Goal: Information Seeking & Learning: Find specific fact

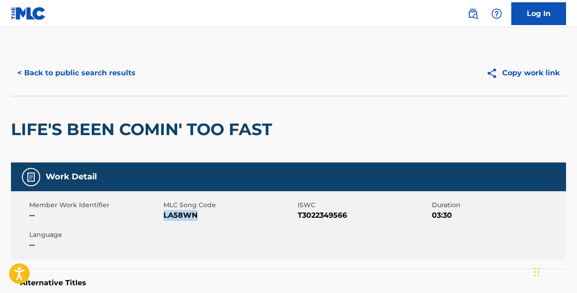
click at [120, 73] on button "< Back to public search results" at bounding box center [76, 73] width 131 height 23
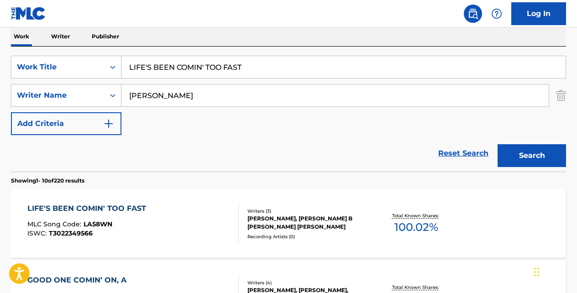
scroll to position [142, 0]
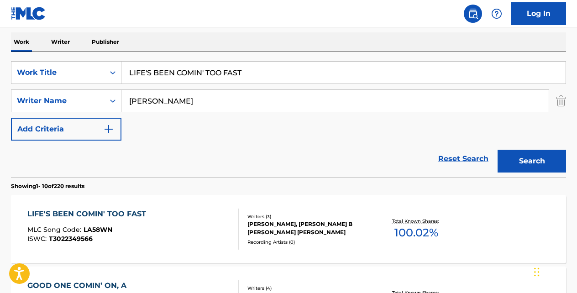
click at [247, 66] on input "LIFE'S BEEN COMIN' TOO FAST" at bounding box center [343, 73] width 444 height 22
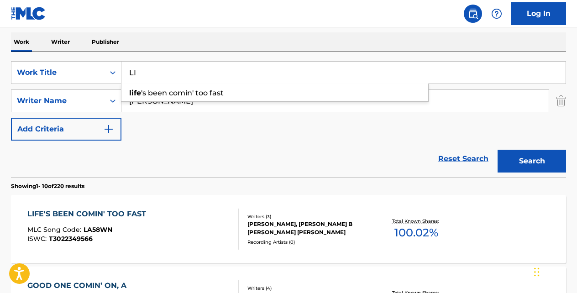
type input "L"
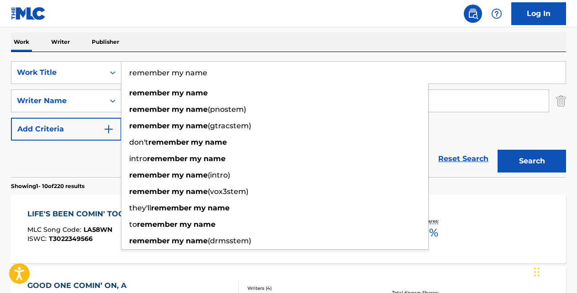
type input "remember my name"
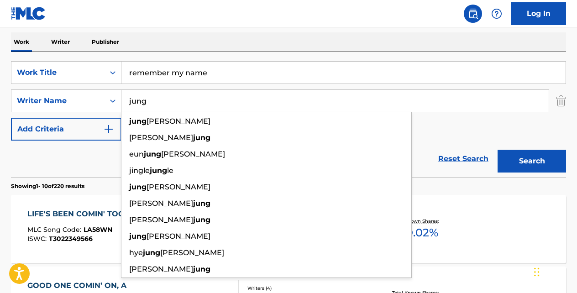
type input "jung"
click at [497, 150] on button "Search" at bounding box center [531, 161] width 68 height 23
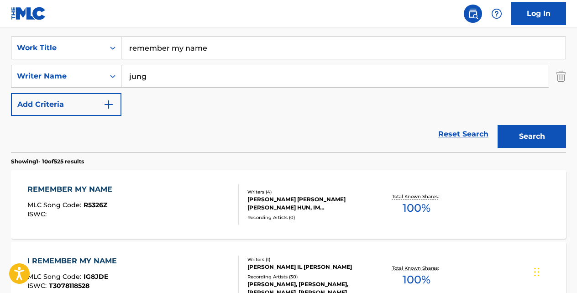
scroll to position [169, 0]
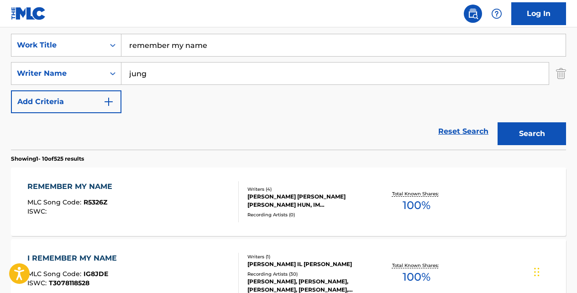
click at [88, 261] on div "I REMEMBER MY NAME" at bounding box center [74, 258] width 94 height 11
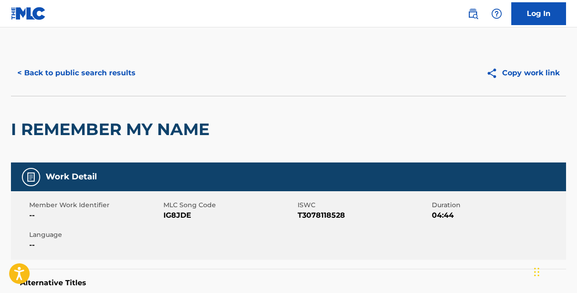
click at [99, 75] on button "< Back to public search results" at bounding box center [76, 73] width 131 height 23
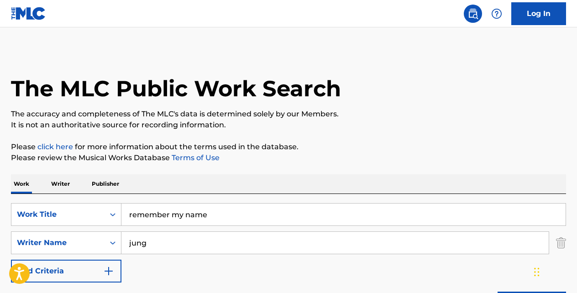
scroll to position [169, 0]
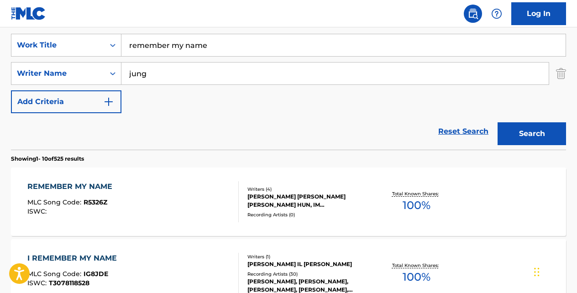
click at [447, 133] on link "Reset Search" at bounding box center [462, 131] width 59 height 20
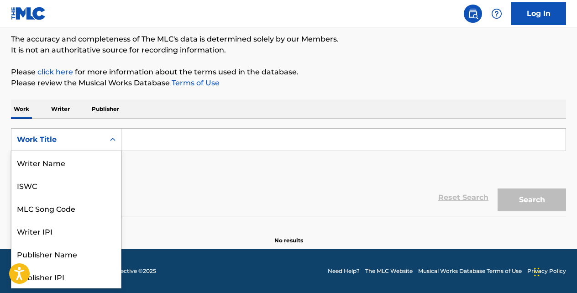
click at [115, 136] on icon "Search Form" at bounding box center [112, 139] width 9 height 9
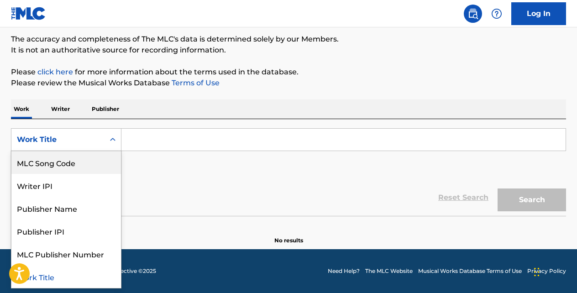
click at [100, 162] on div "MLC Song Code" at bounding box center [66, 162] width 110 height 23
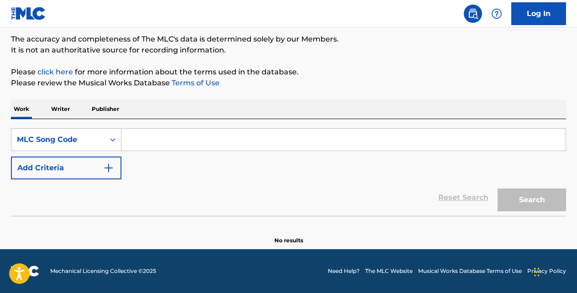
click at [144, 147] on input "Search Form" at bounding box center [343, 140] width 444 height 22
paste input "Y14169"
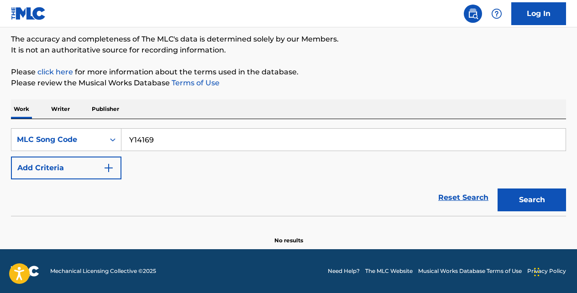
type input "Y14169"
click at [497, 188] on button "Search" at bounding box center [531, 199] width 68 height 23
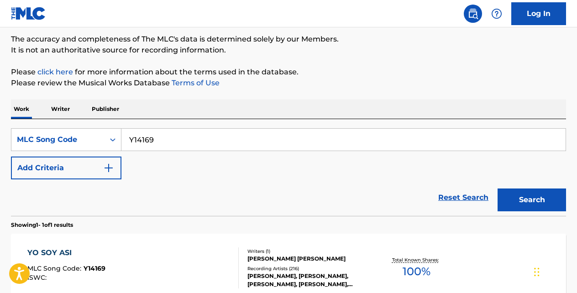
click at [61, 248] on div "YO SOY ASI" at bounding box center [66, 252] width 78 height 11
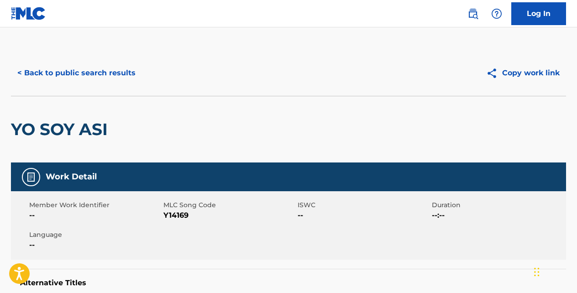
click at [124, 73] on button "< Back to public search results" at bounding box center [76, 73] width 131 height 23
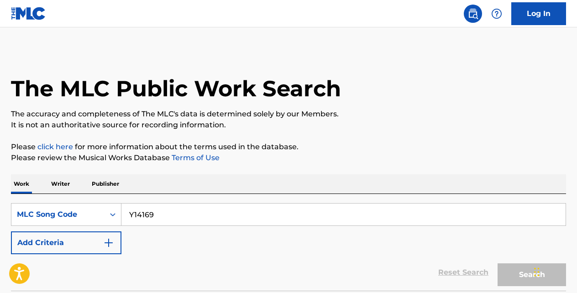
scroll to position [75, 0]
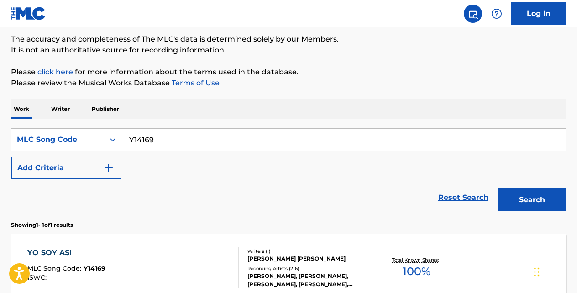
click at [462, 193] on link "Reset Search" at bounding box center [462, 198] width 59 height 20
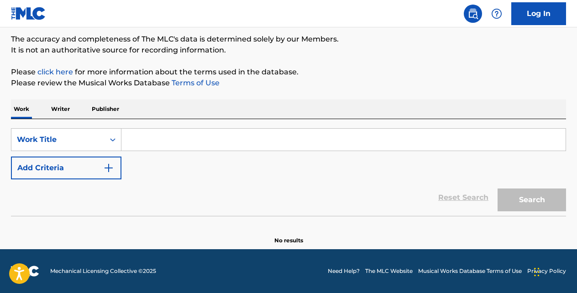
click at [282, 141] on input "Search Form" at bounding box center [343, 140] width 444 height 22
paste input "JUST LIKE A DREAM"
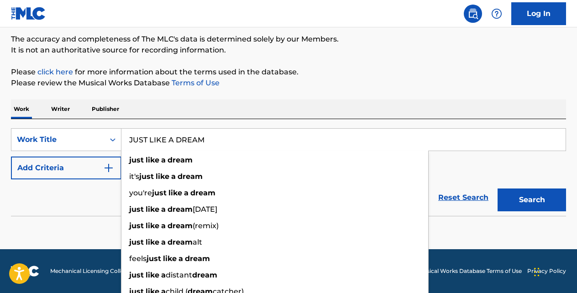
type input "JUST LIKE A DREAM"
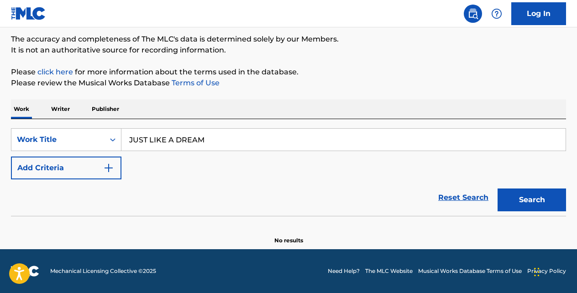
click at [106, 165] on img "Search Form" at bounding box center [108, 167] width 11 height 11
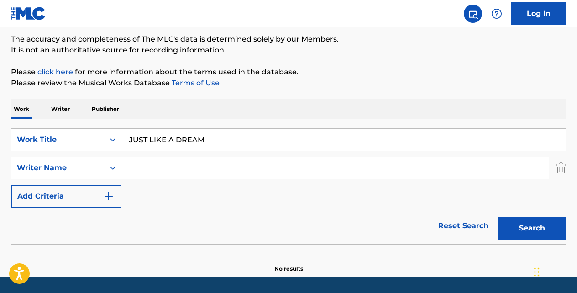
click at [132, 165] on input "Search Form" at bounding box center [334, 168] width 427 height 22
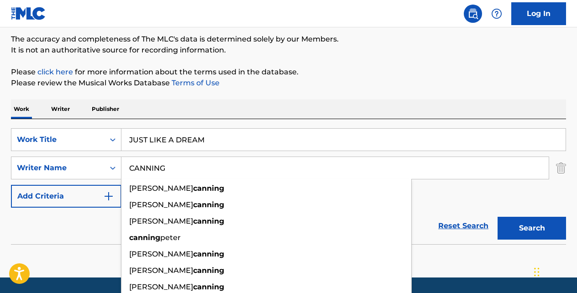
type input "CANNING"
click at [497, 217] on button "Search" at bounding box center [531, 228] width 68 height 23
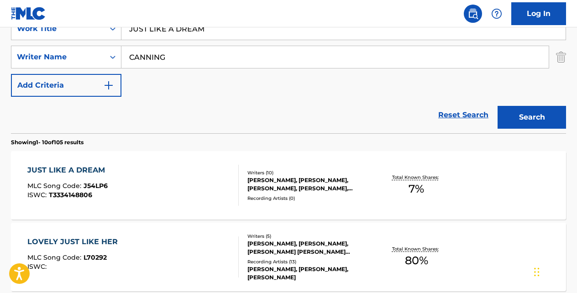
scroll to position [190, 0]
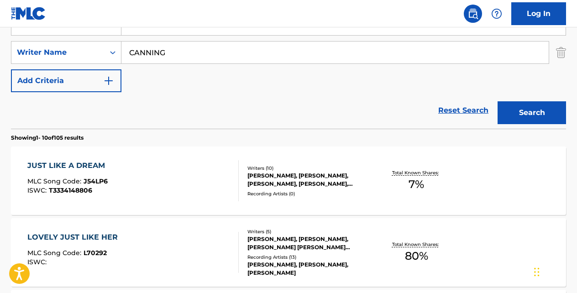
click at [94, 164] on div "JUST LIKE A DREAM" at bounding box center [68, 165] width 82 height 11
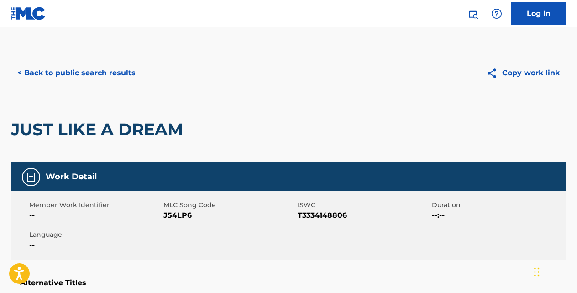
click at [124, 71] on button "< Back to public search results" at bounding box center [76, 73] width 131 height 23
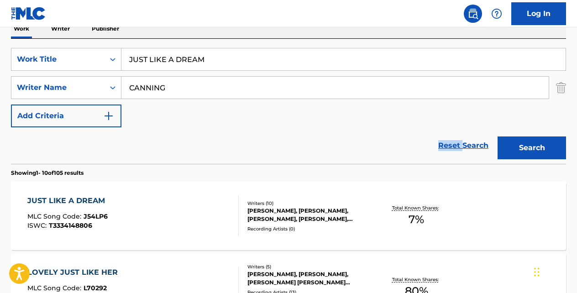
scroll to position [145, 0]
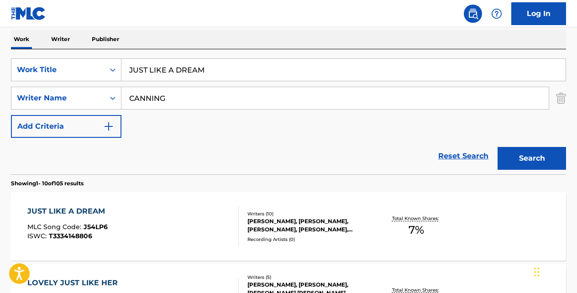
click at [229, 70] on input "JUST LIKE A DREAM" at bounding box center [343, 70] width 444 height 22
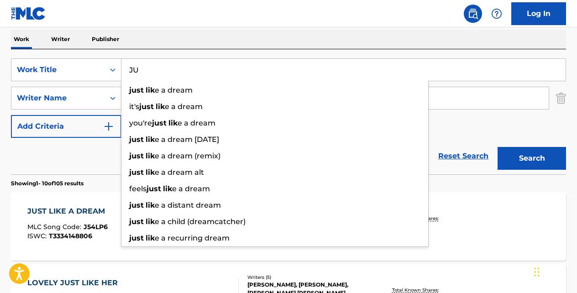
type input "J"
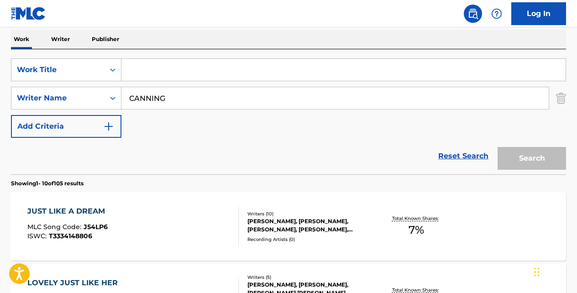
paste input "IF ONLY"
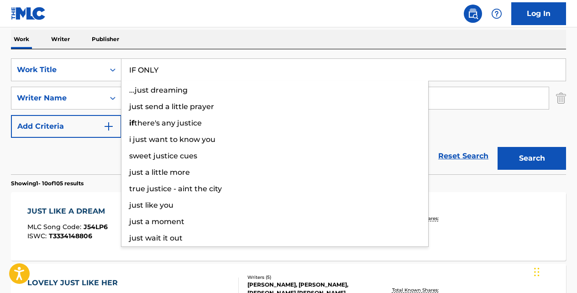
type input "IF ONLY"
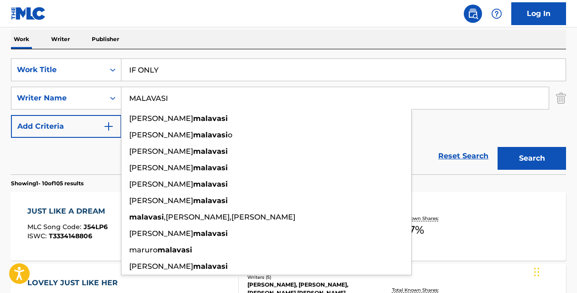
type input "MALAVASI"
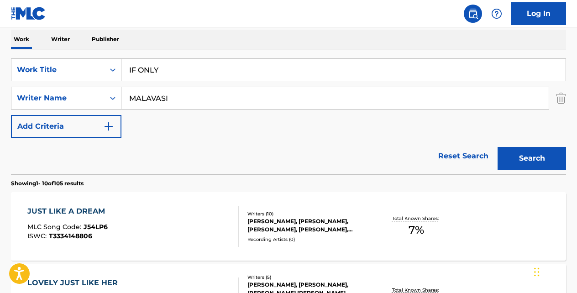
click at [11, 115] on button "Add Criteria" at bounding box center [66, 126] width 110 height 23
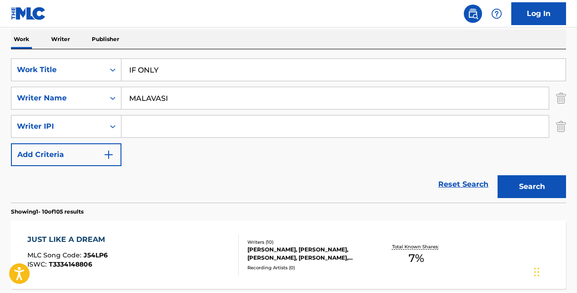
click at [527, 185] on button "Search" at bounding box center [531, 186] width 68 height 23
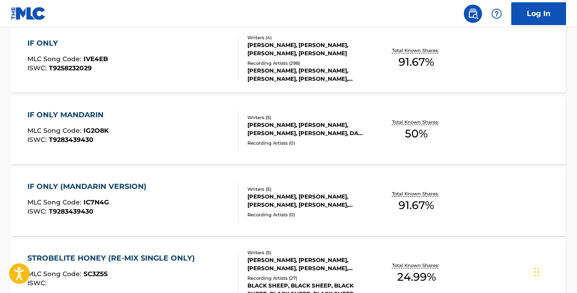
scroll to position [327, 0]
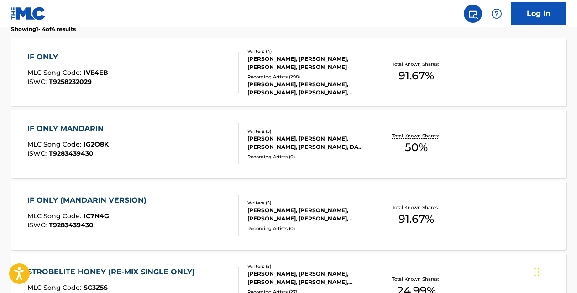
click at [97, 128] on div "IF ONLY MANDARIN" at bounding box center [67, 128] width 81 height 11
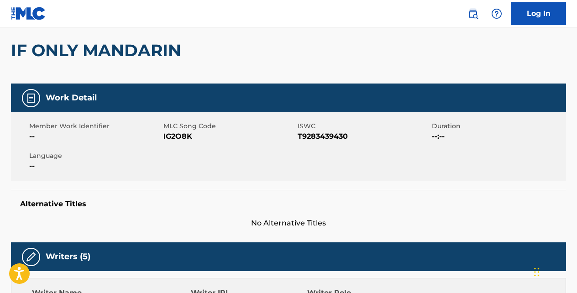
scroll to position [46, 0]
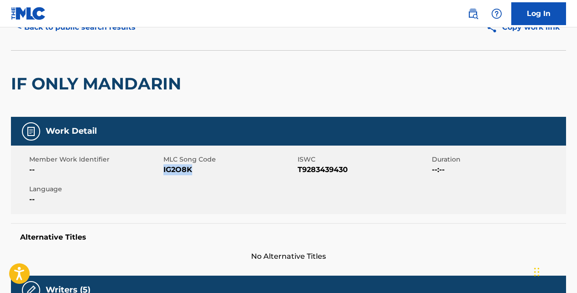
drag, startPoint x: 194, startPoint y: 167, endPoint x: 164, endPoint y: 167, distance: 29.7
click at [164, 167] on span "IG2O8K" at bounding box center [229, 169] width 132 height 11
copy span "IG2O8K"
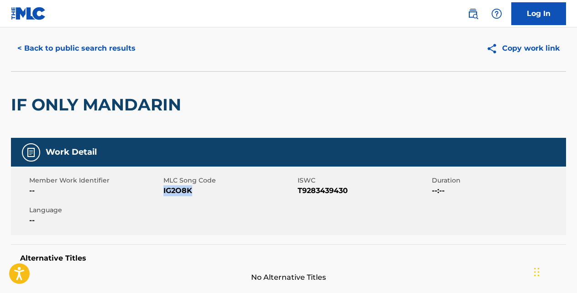
scroll to position [15, 0]
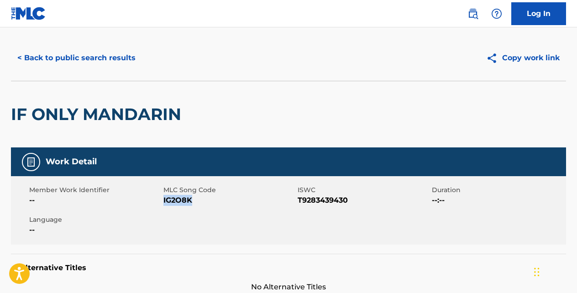
click at [101, 58] on button "< Back to public search results" at bounding box center [76, 58] width 131 height 23
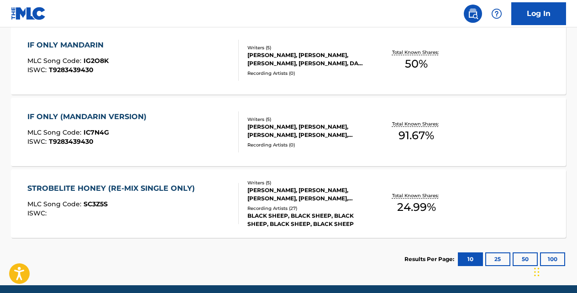
scroll to position [413, 0]
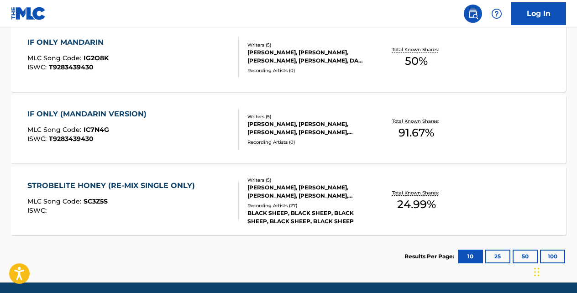
click at [139, 115] on div "IF ONLY (MANDARIN VERSION)" at bounding box center [89, 114] width 124 height 11
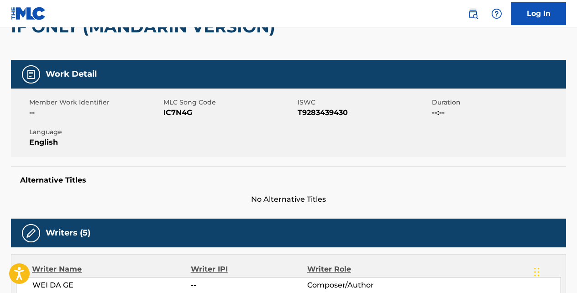
scroll to position [94, 0]
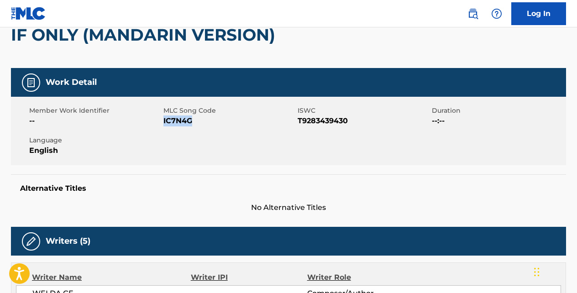
drag, startPoint x: 193, startPoint y: 123, endPoint x: 164, endPoint y: 120, distance: 29.3
click at [164, 120] on span "IC7N4G" at bounding box center [229, 120] width 132 height 11
copy span "IC7N4G"
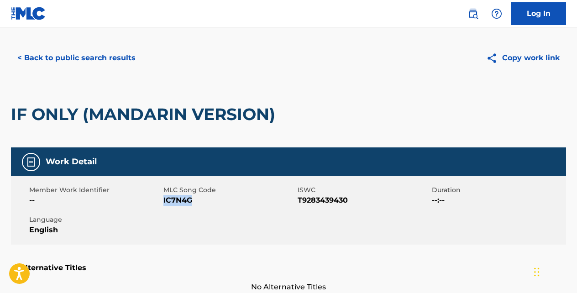
scroll to position [0, 0]
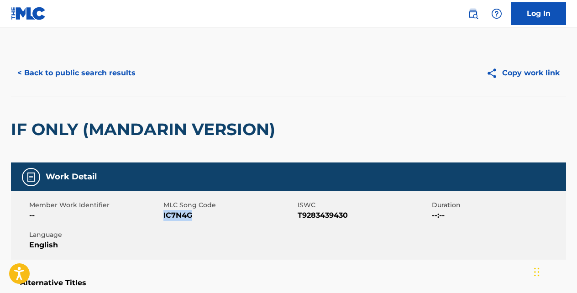
click at [130, 69] on button "< Back to public search results" at bounding box center [76, 73] width 131 height 23
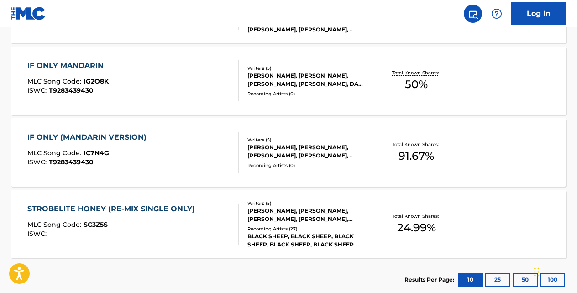
scroll to position [389, 0]
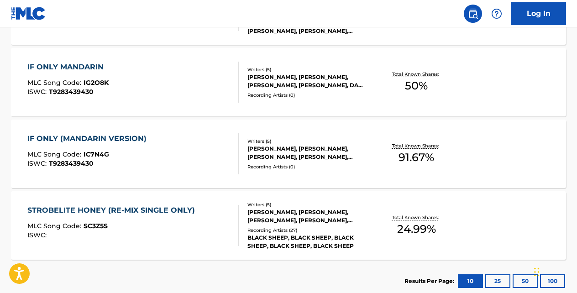
click at [100, 65] on div "IF ONLY MANDARIN" at bounding box center [67, 67] width 81 height 11
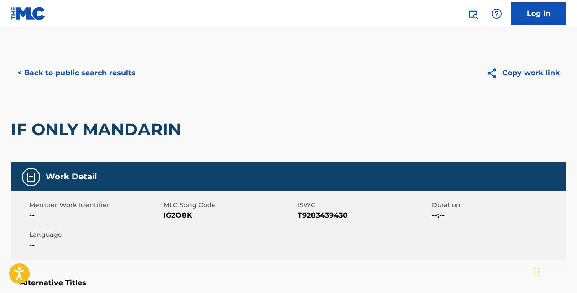
click at [110, 76] on button "< Back to public search results" at bounding box center [76, 73] width 131 height 23
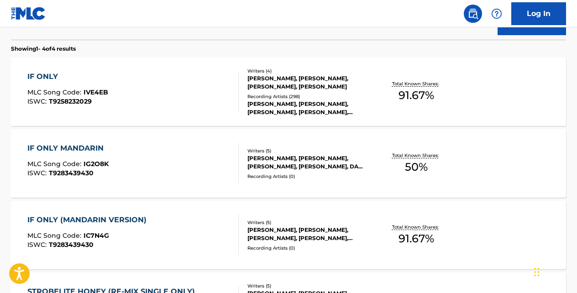
scroll to position [303, 0]
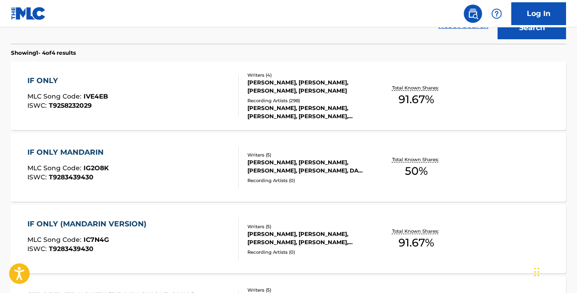
click at [55, 76] on div "IF ONLY" at bounding box center [67, 80] width 81 height 11
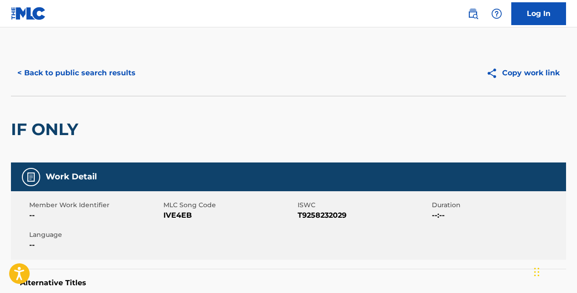
click at [120, 70] on button "< Back to public search results" at bounding box center [76, 73] width 131 height 23
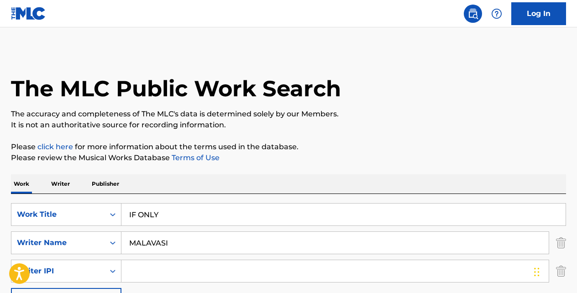
click at [168, 215] on input "IF ONLY" at bounding box center [343, 215] width 444 height 22
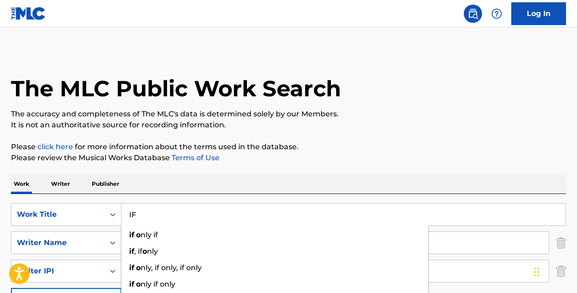
type input "I"
type input "vibe killer"
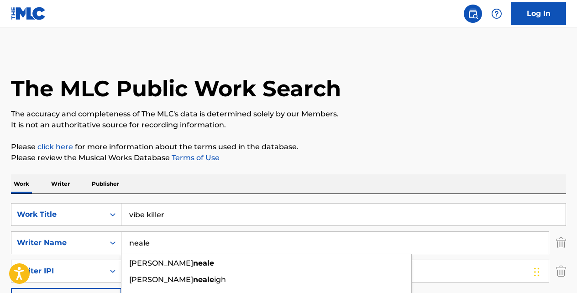
type input "neale"
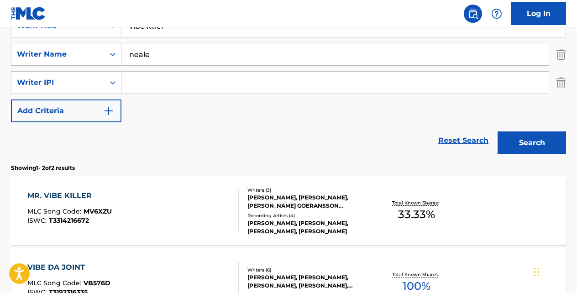
scroll to position [252, 0]
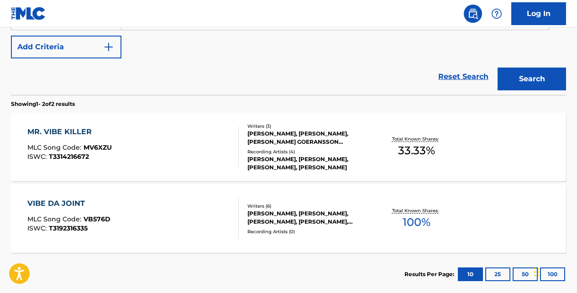
click at [90, 133] on div "MR. VIBE KILLER" at bounding box center [69, 131] width 84 height 11
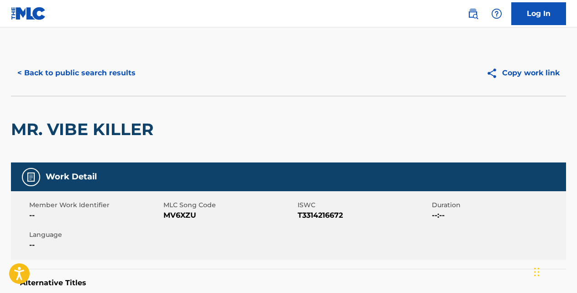
click at [122, 76] on button "< Back to public search results" at bounding box center [76, 73] width 131 height 23
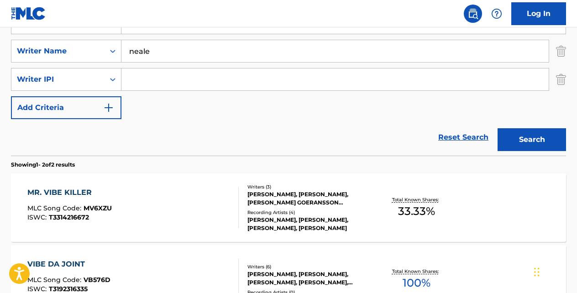
scroll to position [169, 0]
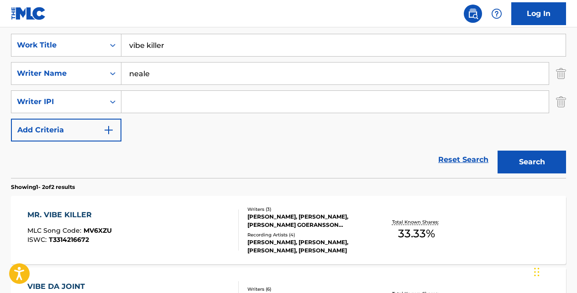
click at [449, 156] on link "Reset Search" at bounding box center [462, 160] width 59 height 20
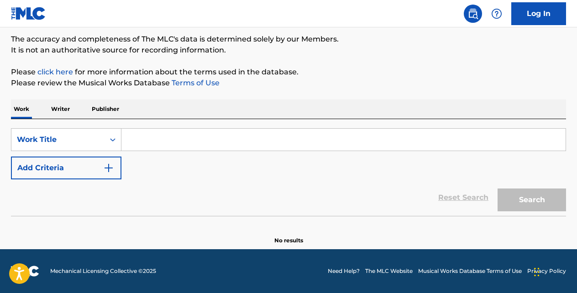
click at [220, 136] on input "Search Form" at bounding box center [343, 140] width 444 height 22
paste input "A PEDRA DO GENESIS"
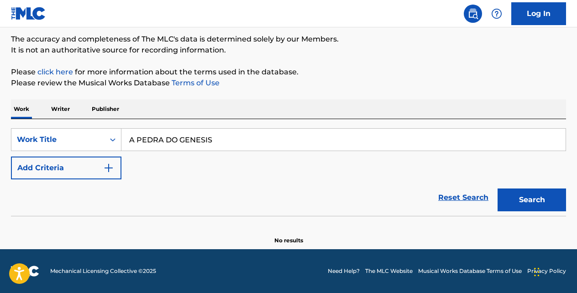
click at [497, 188] on button "Search" at bounding box center [531, 199] width 68 height 23
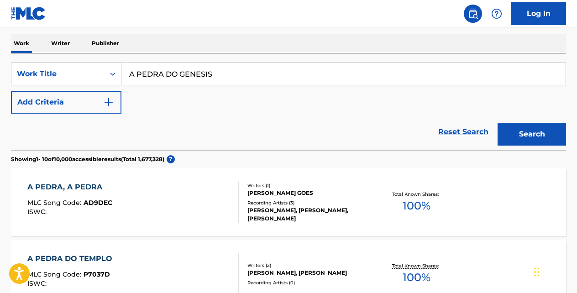
scroll to position [142, 0]
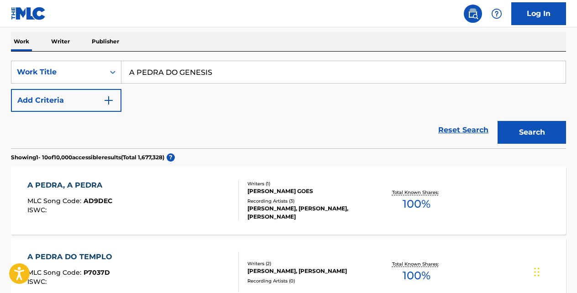
click at [248, 70] on input "A PEDRA DO GENESIS" at bounding box center [343, 72] width 444 height 22
type input "A"
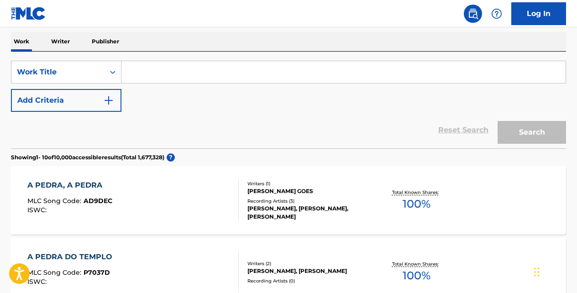
paste input "FAZENDO O QUE O DIABO GOSTA"
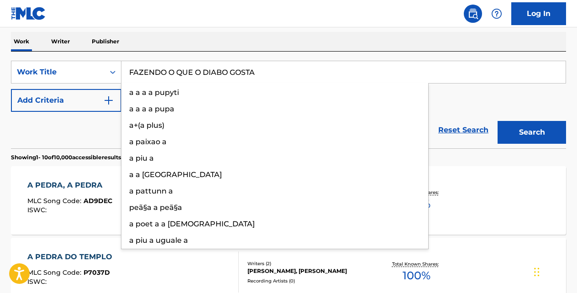
click at [497, 121] on button "Search" at bounding box center [531, 132] width 68 height 23
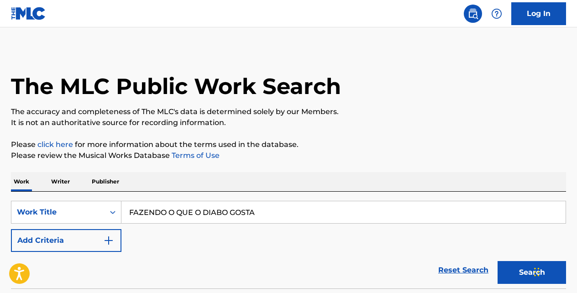
scroll to position [0, 0]
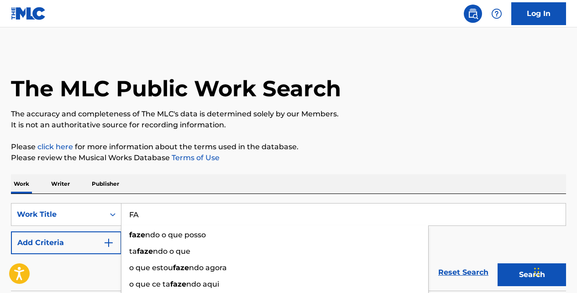
type input "F"
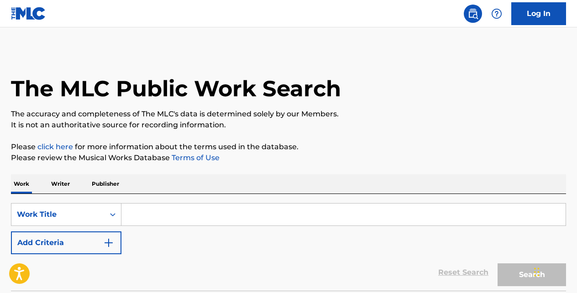
paste input "QUANDO ACABAR O MALUCO SOU EU"
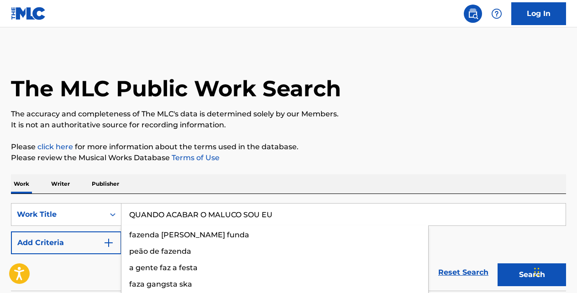
click at [497, 263] on button "Search" at bounding box center [531, 274] width 68 height 23
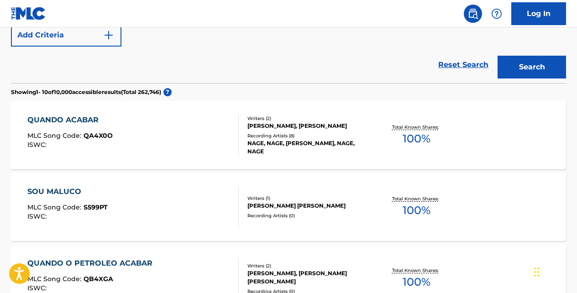
scroll to position [173, 0]
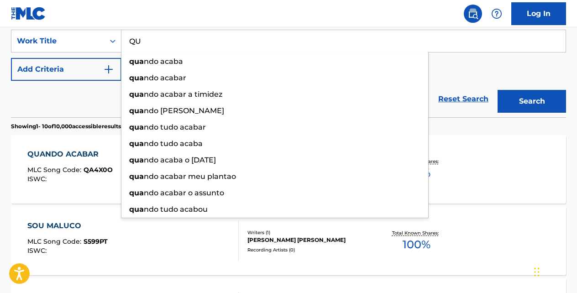
type input "Q"
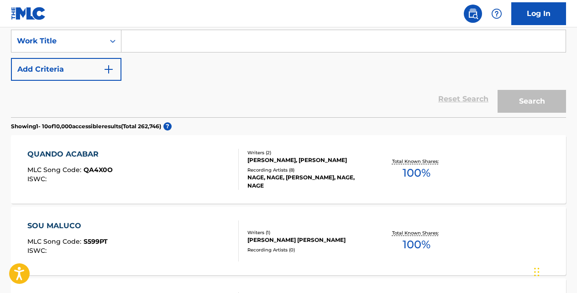
paste input "[MEDICAL_DATA] II"
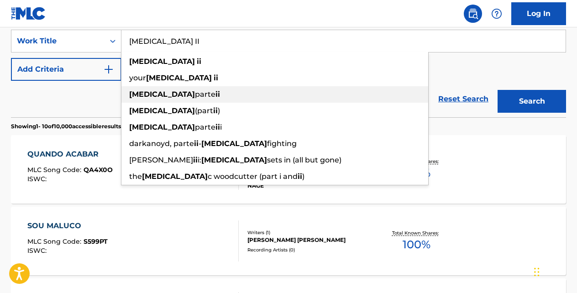
type input "[MEDICAL_DATA] II"
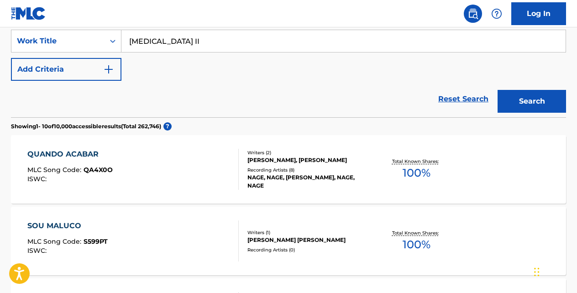
click at [109, 70] on img "Search Form" at bounding box center [108, 69] width 11 height 11
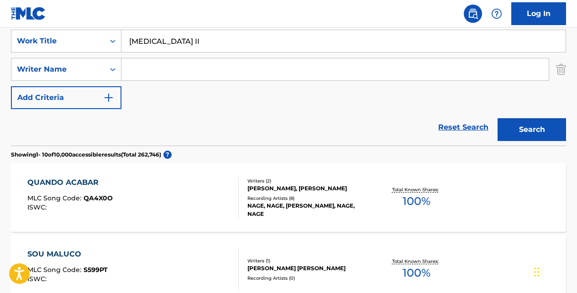
click at [141, 73] on input "Search Form" at bounding box center [334, 69] width 427 height 22
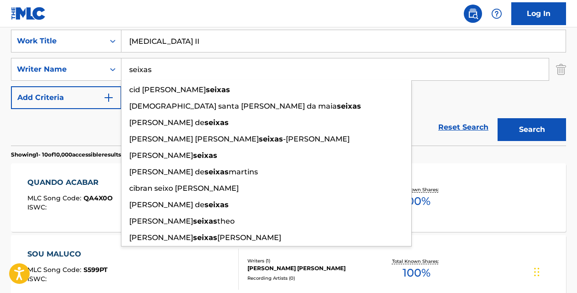
type input "seixas"
click at [497, 118] on button "Search" at bounding box center [531, 129] width 68 height 23
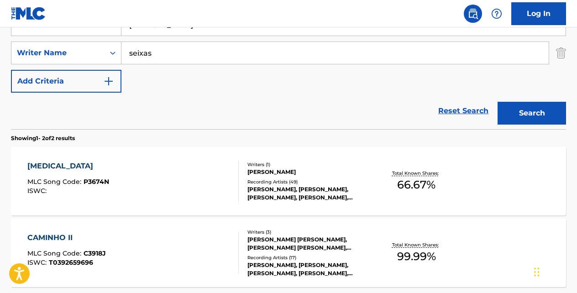
scroll to position [190, 0]
click at [58, 165] on div "[MEDICAL_DATA]" at bounding box center [68, 165] width 82 height 11
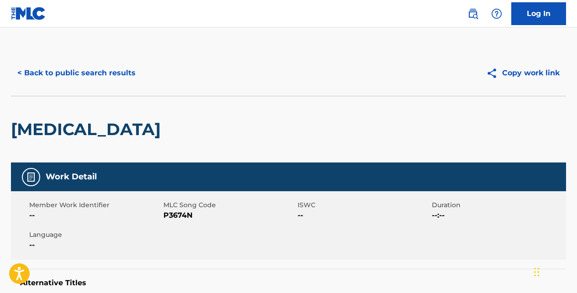
click at [124, 77] on button "< Back to public search results" at bounding box center [76, 73] width 131 height 23
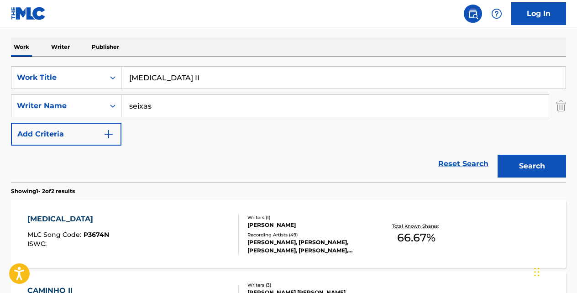
scroll to position [108, 0]
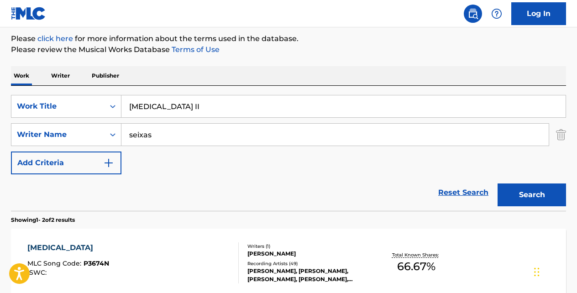
click at [453, 194] on link "Reset Search" at bounding box center [462, 193] width 59 height 20
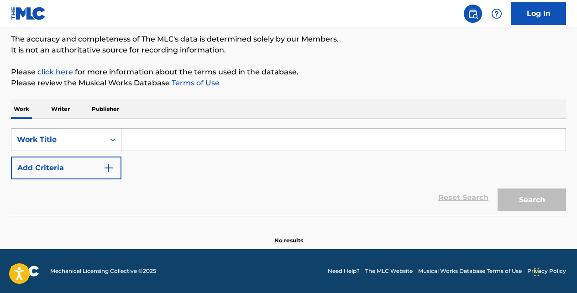
scroll to position [75, 0]
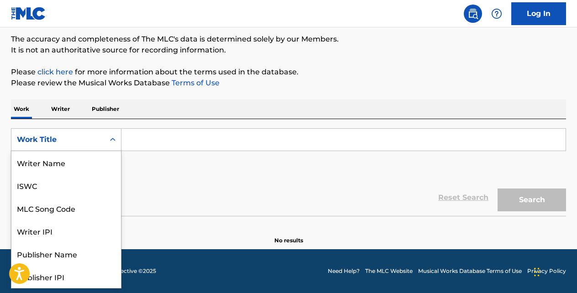
click at [114, 138] on icon "Search Form" at bounding box center [112, 139] width 9 height 9
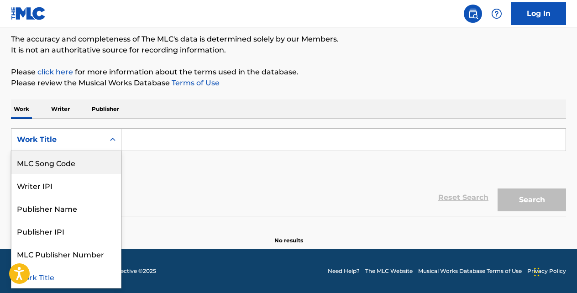
click at [99, 161] on div "MLC Song Code" at bounding box center [66, 162] width 110 height 23
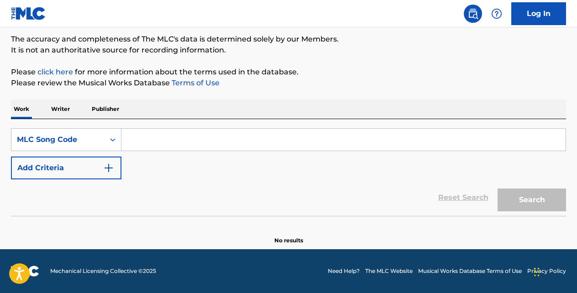
click at [148, 143] on input "Search Form" at bounding box center [343, 140] width 444 height 22
paste input "AA8H85"
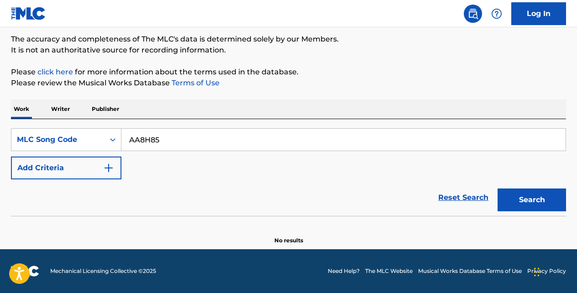
type input "AA8H85"
click at [497, 188] on button "Search" at bounding box center [531, 199] width 68 height 23
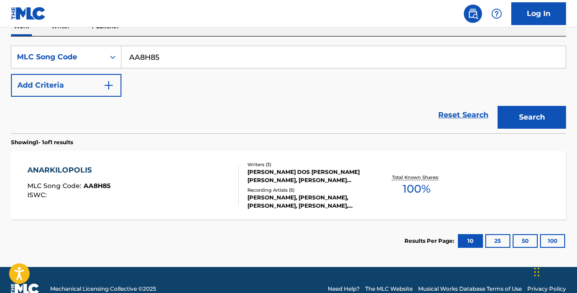
scroll to position [160, 0]
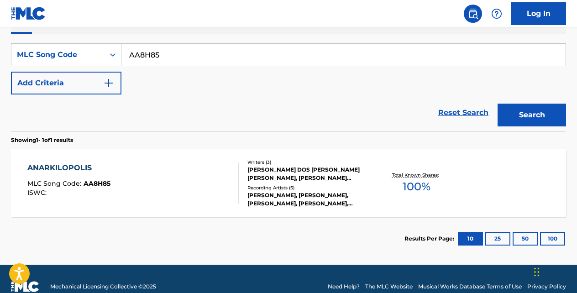
click at [73, 169] on div "ANARKILOPOLIS" at bounding box center [68, 167] width 83 height 11
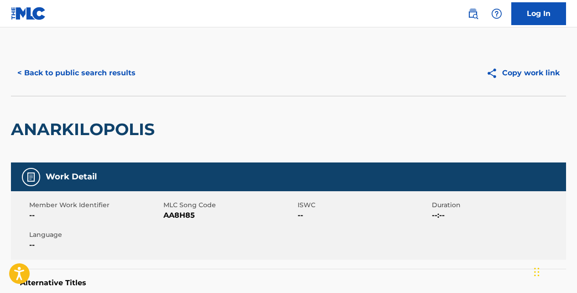
click at [128, 74] on button "< Back to public search results" at bounding box center [76, 73] width 131 height 23
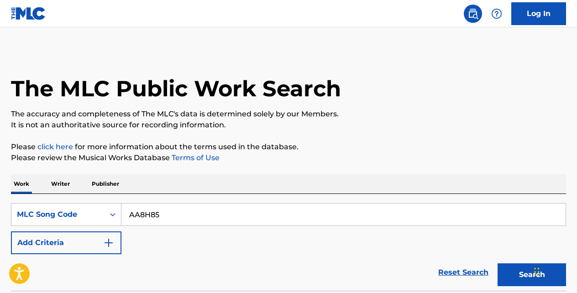
scroll to position [151, 0]
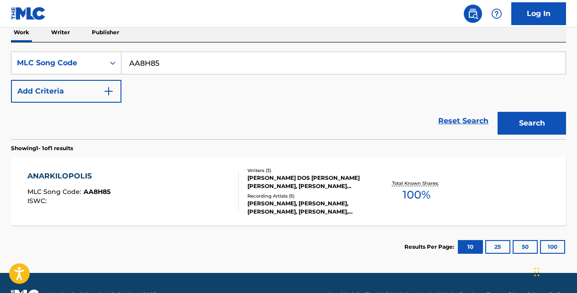
click at [190, 64] on input "AA8H85" at bounding box center [343, 63] width 444 height 22
type input "A"
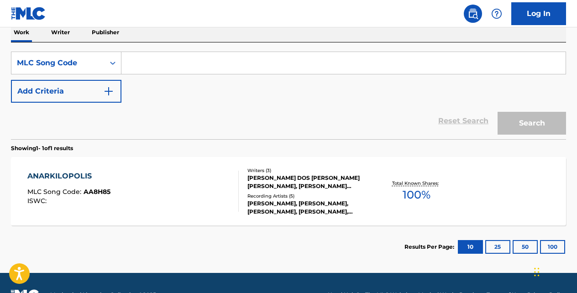
paste input "A6571Y"
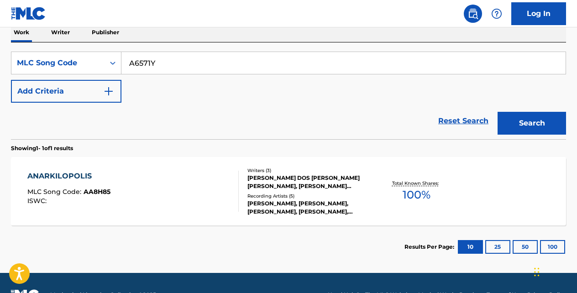
type input "A6571Y"
click at [497, 112] on button "Search" at bounding box center [531, 123] width 68 height 23
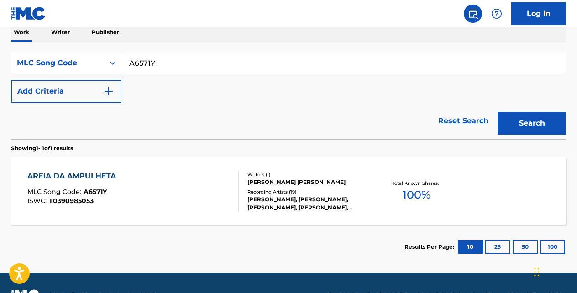
click at [83, 182] on div "AREIA DA AMPULHETA MLC Song Code : A6571Y ISWC : T0390985053" at bounding box center [73, 191] width 93 height 41
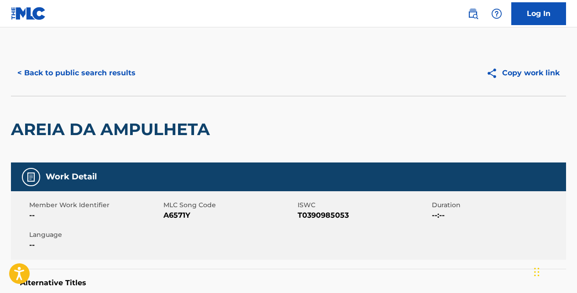
click at [125, 74] on button "< Back to public search results" at bounding box center [76, 73] width 131 height 23
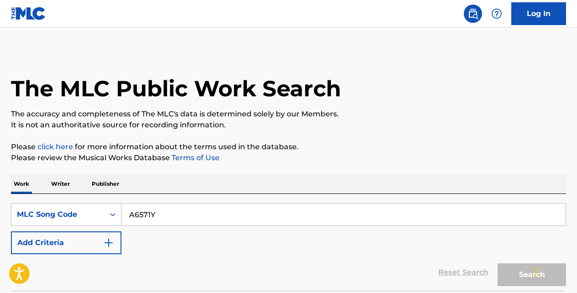
scroll to position [151, 0]
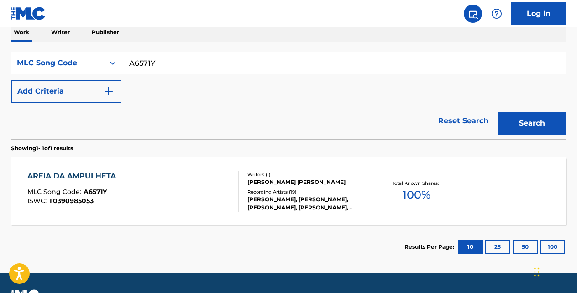
click at [200, 73] on input "A6571Y" at bounding box center [343, 63] width 444 height 22
type input "A"
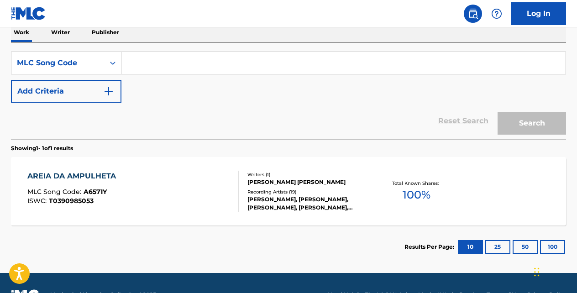
paste input "E4631W"
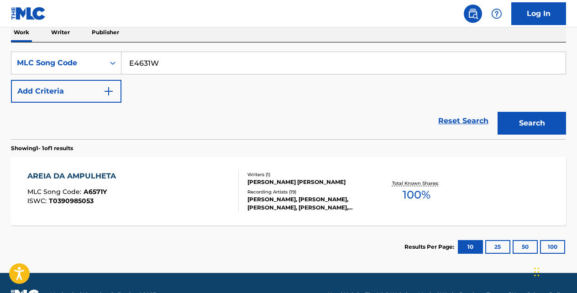
type input "E4631W"
click at [497, 112] on button "Search" at bounding box center [531, 123] width 68 height 23
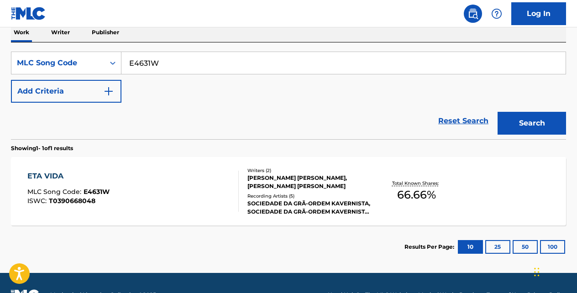
click at [59, 178] on div "ETA VIDA" at bounding box center [68, 176] width 82 height 11
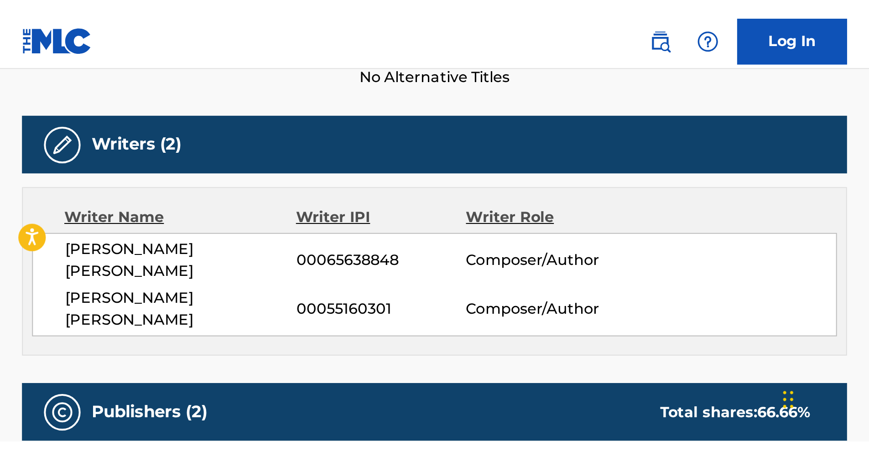
scroll to position [271, 0]
